Goal: Task Accomplishment & Management: Use online tool/utility

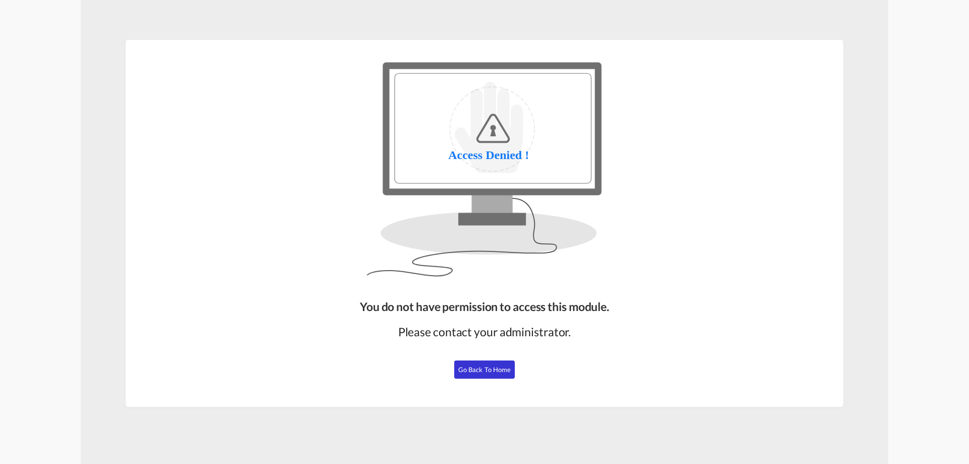
click at [478, 372] on span "Go Back to Home" at bounding box center [484, 369] width 53 height 8
